Goal: Task Accomplishment & Management: Manage account settings

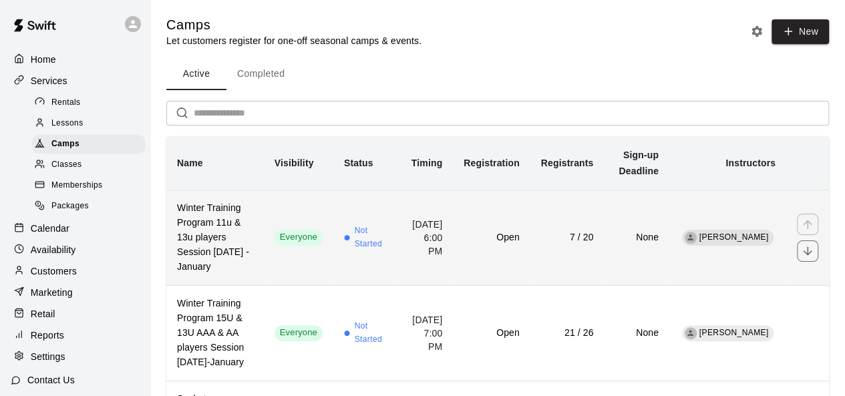
click at [562, 245] on h6 "7 / 20" at bounding box center [567, 238] width 53 height 15
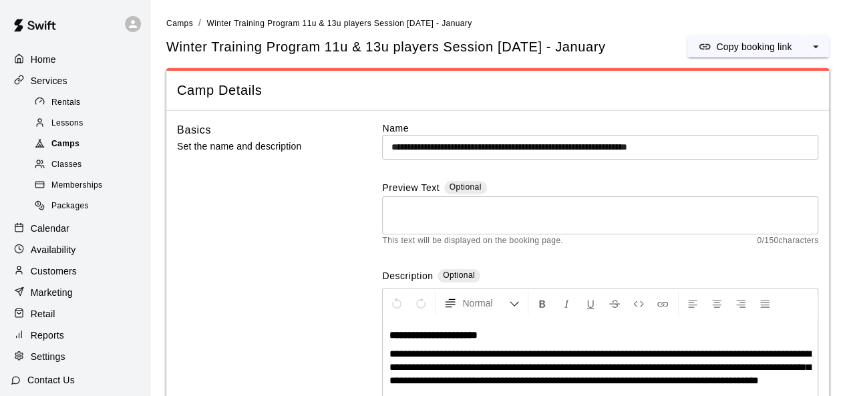
click at [61, 148] on span "Camps" at bounding box center [65, 144] width 28 height 13
